Goal: Complete application form

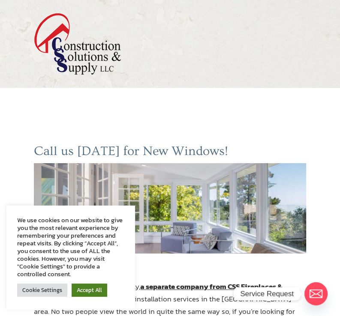
drag, startPoint x: 82, startPoint y: 283, endPoint x: 83, endPoint y: 288, distance: 5.2
click at [82, 284] on link "Accept All" at bounding box center [90, 290] width 36 height 13
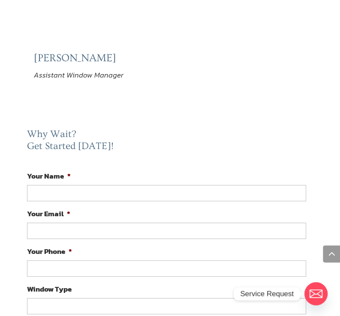
scroll to position [1768, 0]
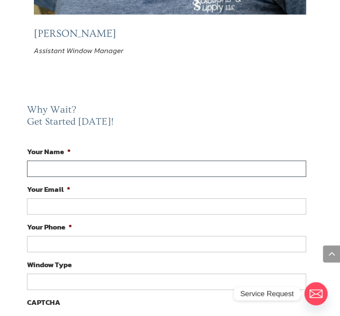
click at [162, 170] on input "Your Name *" at bounding box center [166, 169] width 278 height 16
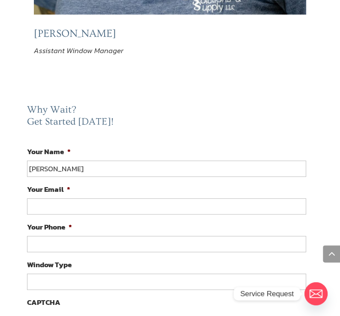
click at [75, 203] on input "Your Email *" at bounding box center [166, 206] width 278 height 16
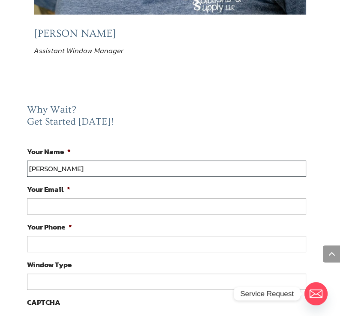
click at [83, 169] on input "[PERSON_NAME]" at bounding box center [166, 169] width 278 height 16
type input "[PERSON_NAME]"
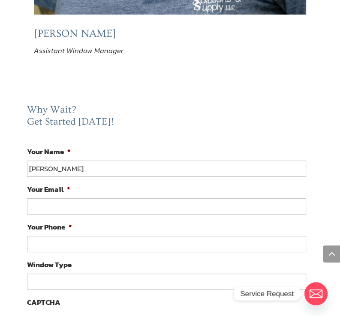
click at [90, 198] on input "Your Email *" at bounding box center [166, 206] width 278 height 16
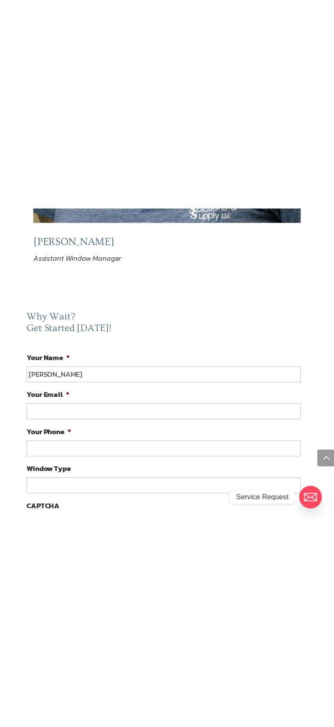
scroll to position [1759, 0]
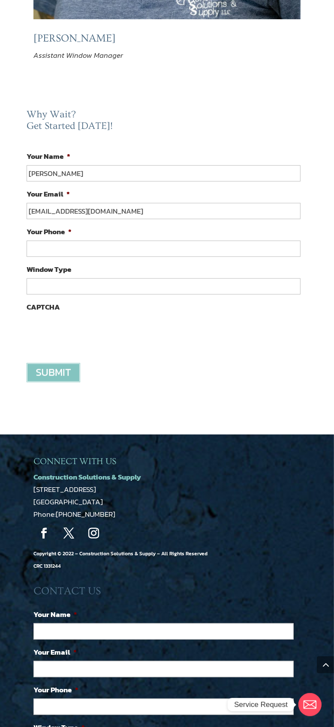
type input "[EMAIL_ADDRESS][DOMAIN_NAME]"
drag, startPoint x: 127, startPoint y: 132, endPoint x: 120, endPoint y: 62, distance: 70.5
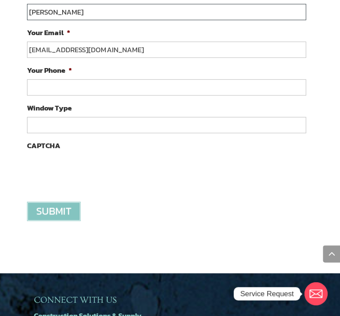
scroll to position [1939, 0]
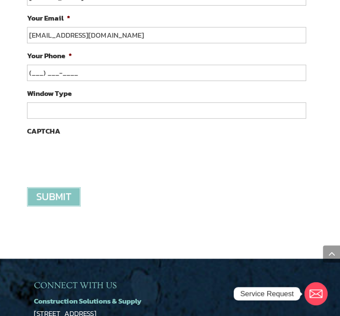
click at [119, 77] on input "(___) ___-____" at bounding box center [166, 73] width 278 height 16
click at [30, 66] on input "(___) ___-____" at bounding box center [166, 73] width 278 height 16
type input "[PHONE_NUMBER]"
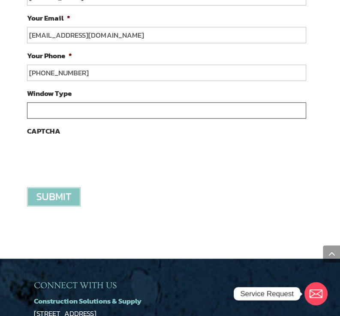
click at [82, 102] on input "Window Type" at bounding box center [166, 110] width 278 height 16
type input "w"
type input "slide"
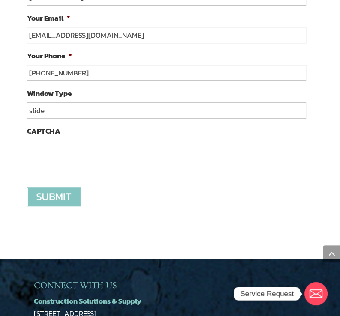
click at [46, 196] on input "image" at bounding box center [54, 196] width 54 height 19
click at [62, 197] on input "image" at bounding box center [54, 196] width 54 height 19
